Goal: Navigation & Orientation: Find specific page/section

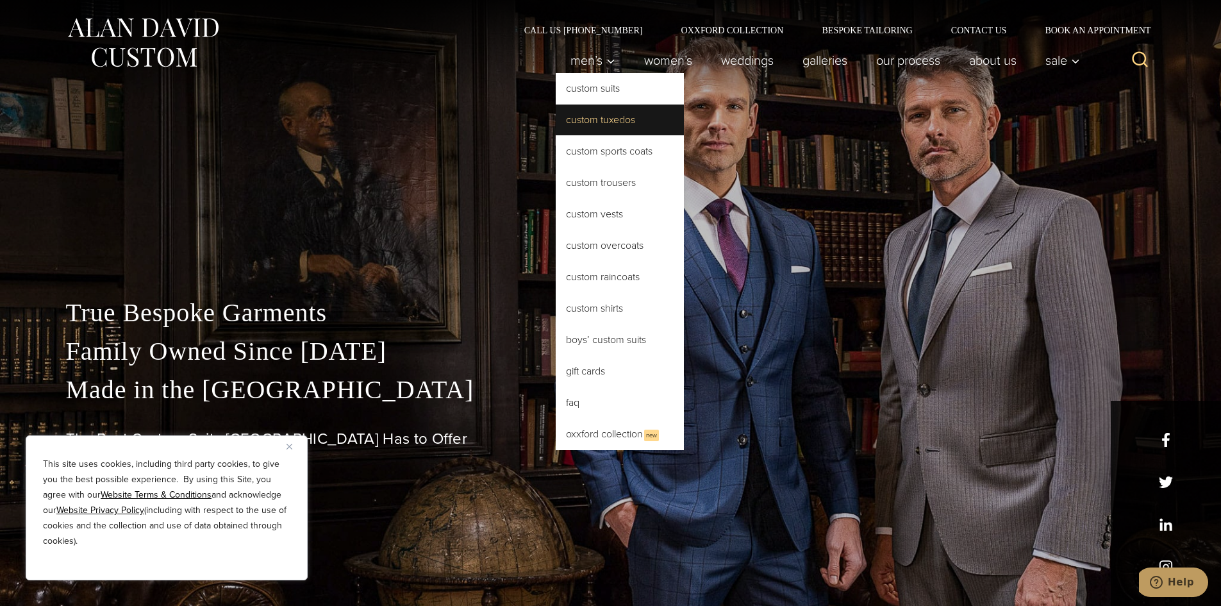
click at [601, 126] on link "Custom Tuxedos" at bounding box center [620, 119] width 128 height 31
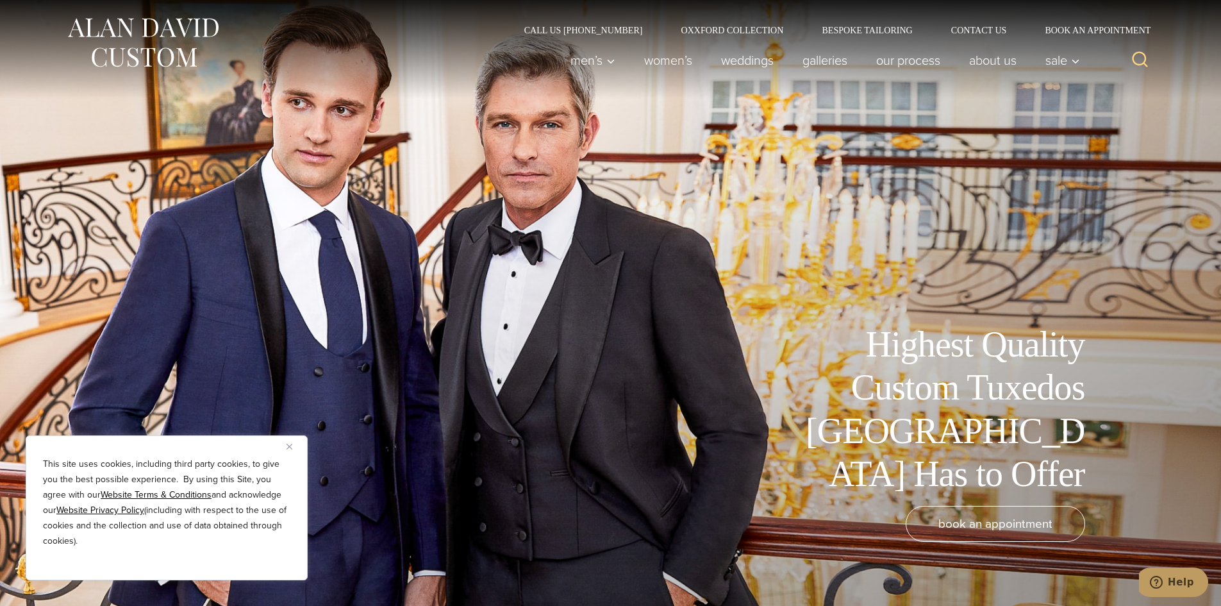
click at [289, 447] on img "Close" at bounding box center [289, 446] width 6 height 6
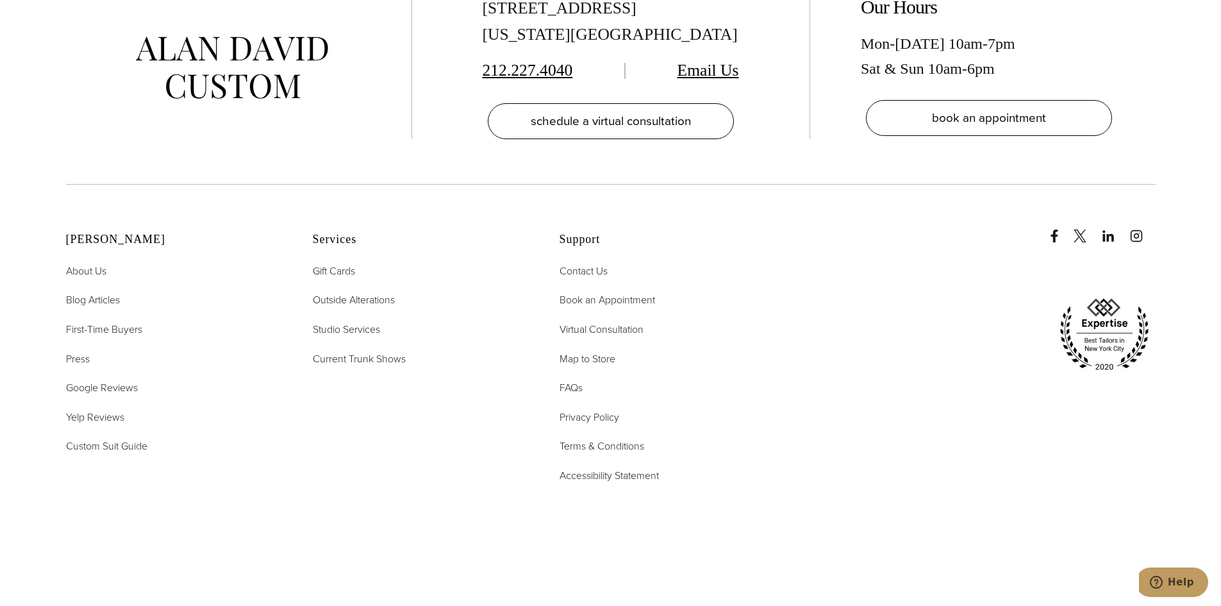
scroll to position [8560, 0]
click at [373, 349] on span "Current Trunk Shows" at bounding box center [359, 356] width 93 height 15
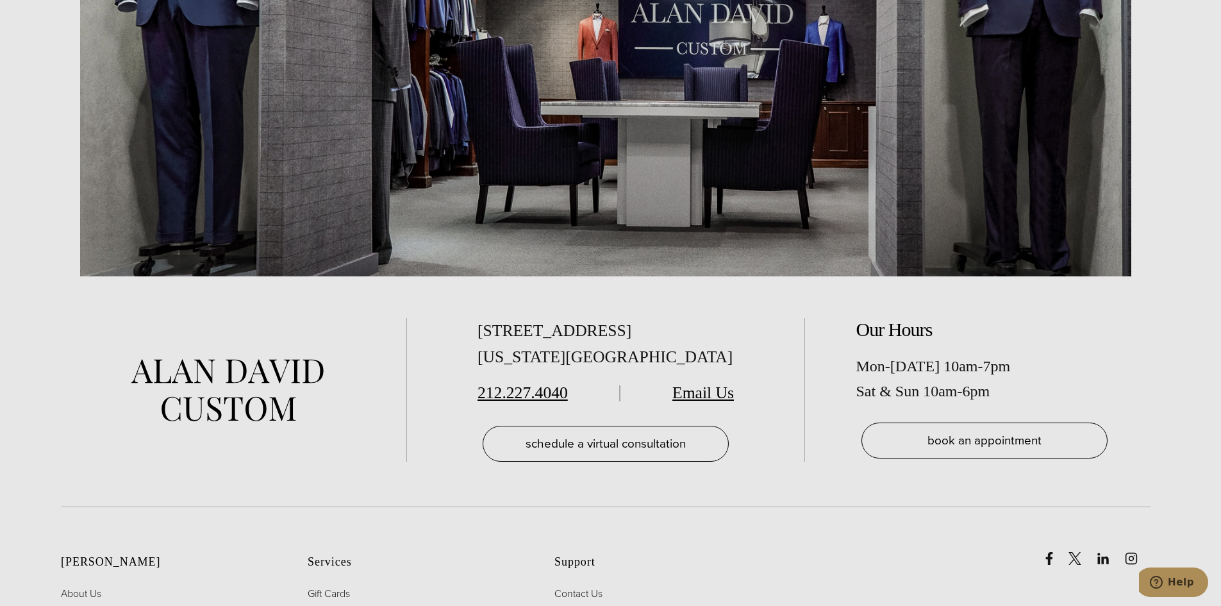
scroll to position [5266, 0]
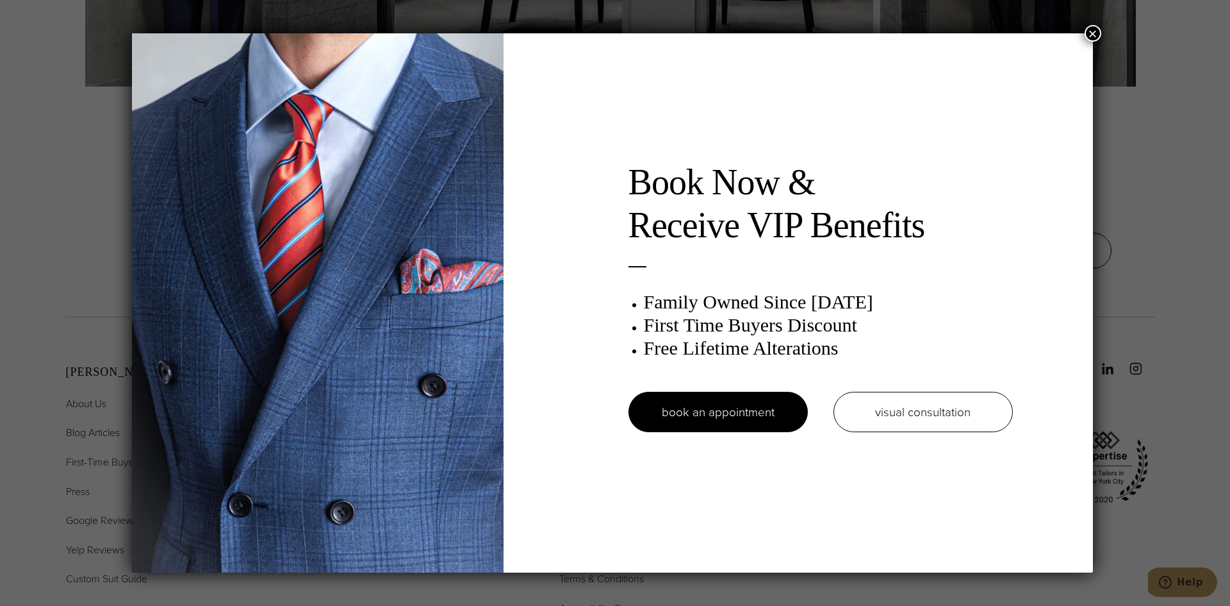
click at [1096, 33] on button "×" at bounding box center [1093, 33] width 17 height 17
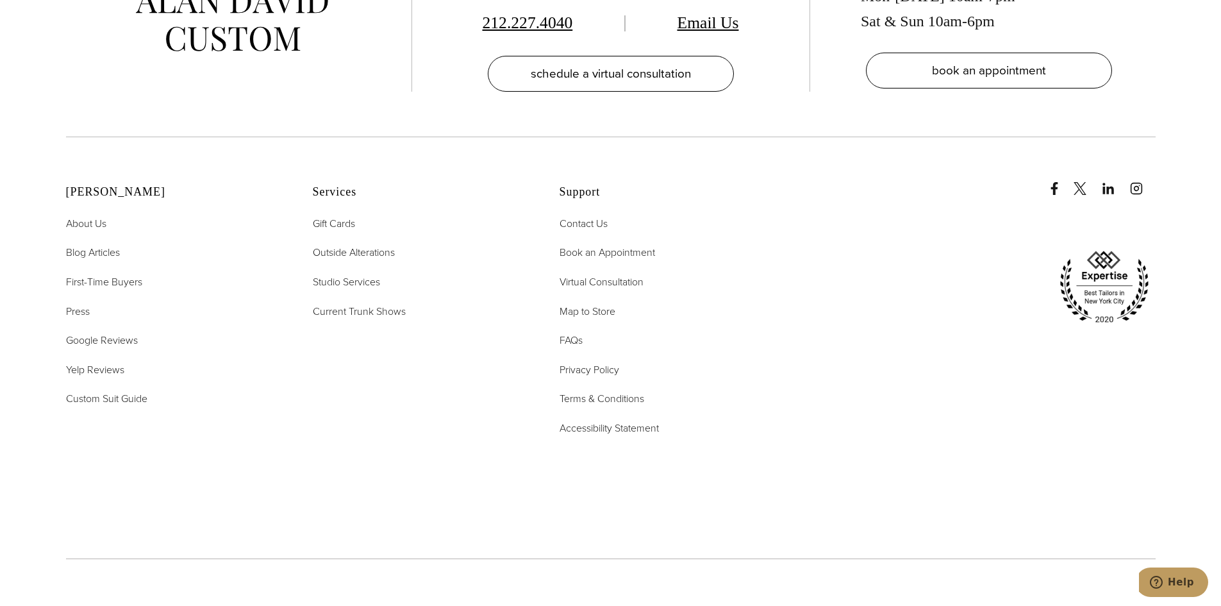
scroll to position [5447, 0]
click at [354, 244] on span "Outside Alterations" at bounding box center [354, 251] width 82 height 15
